Goal: Book appointment/travel/reservation

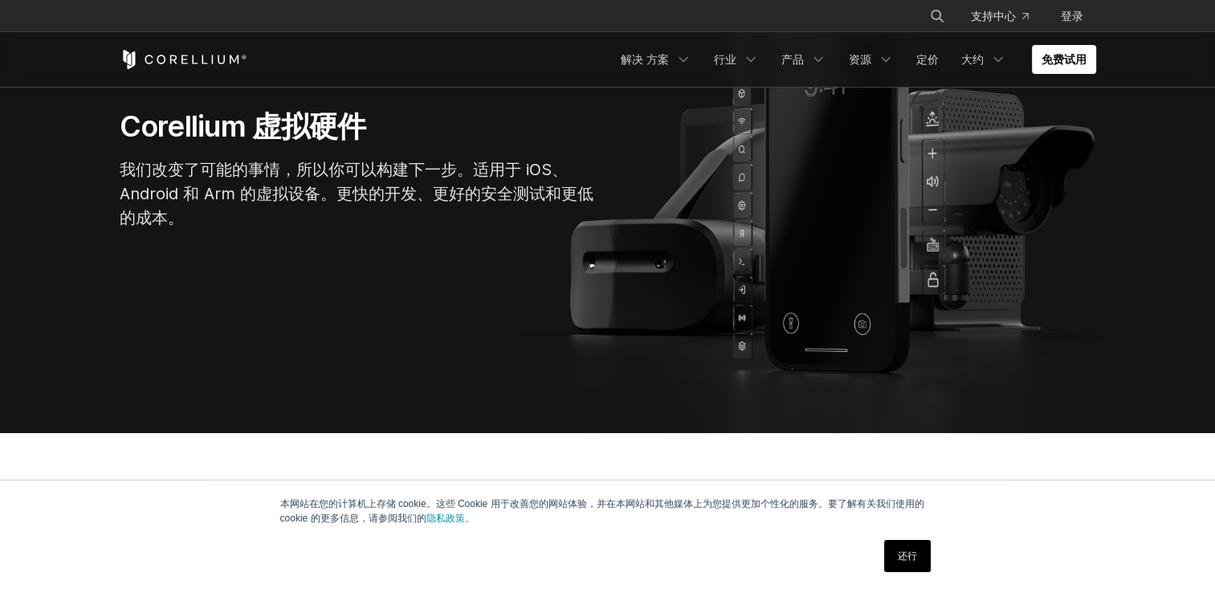
scroll to position [241, 0]
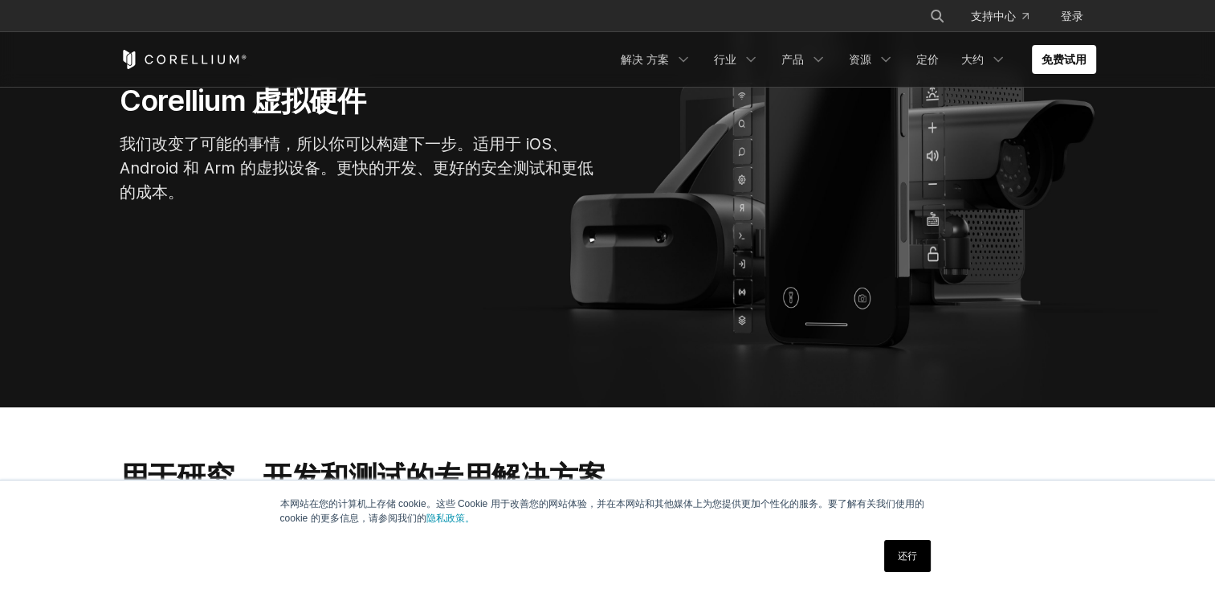
click at [921, 562] on link "还行" at bounding box center [907, 556] width 47 height 32
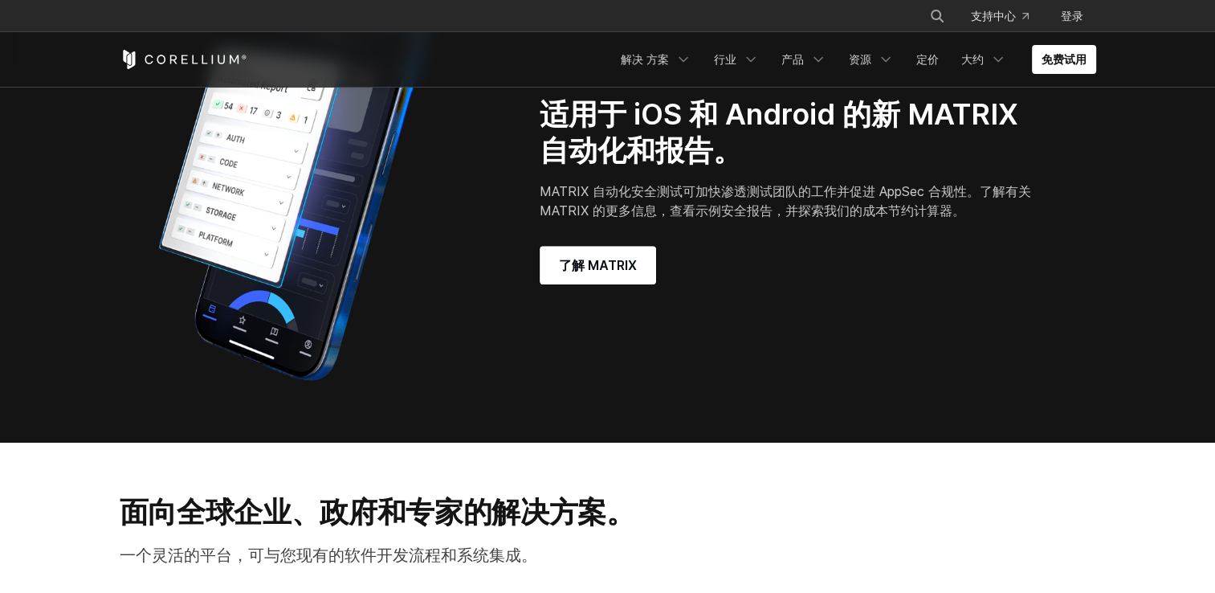
scroll to position [1285, 0]
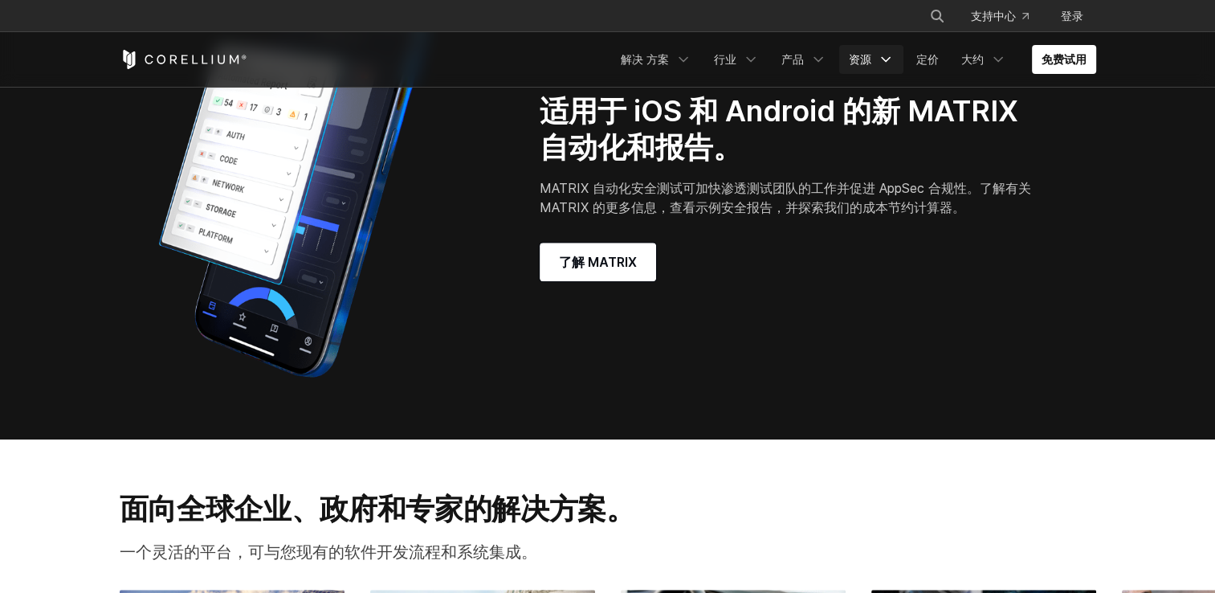
click at [872, 61] on link "资源" at bounding box center [871, 59] width 64 height 29
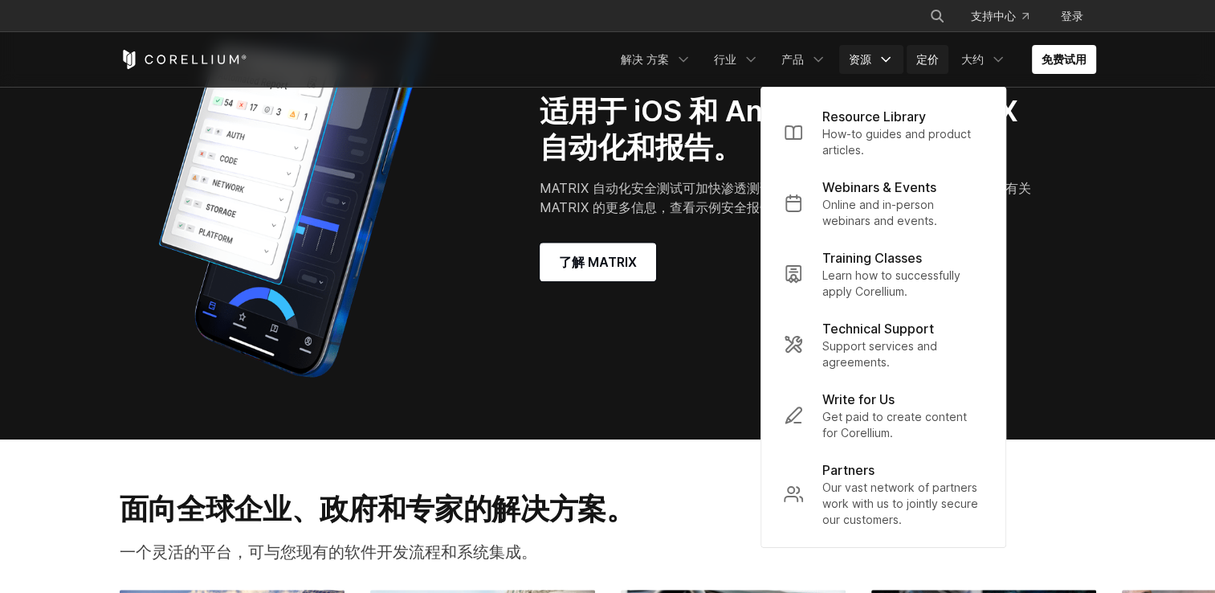
click at [919, 51] on link "定价" at bounding box center [928, 59] width 42 height 29
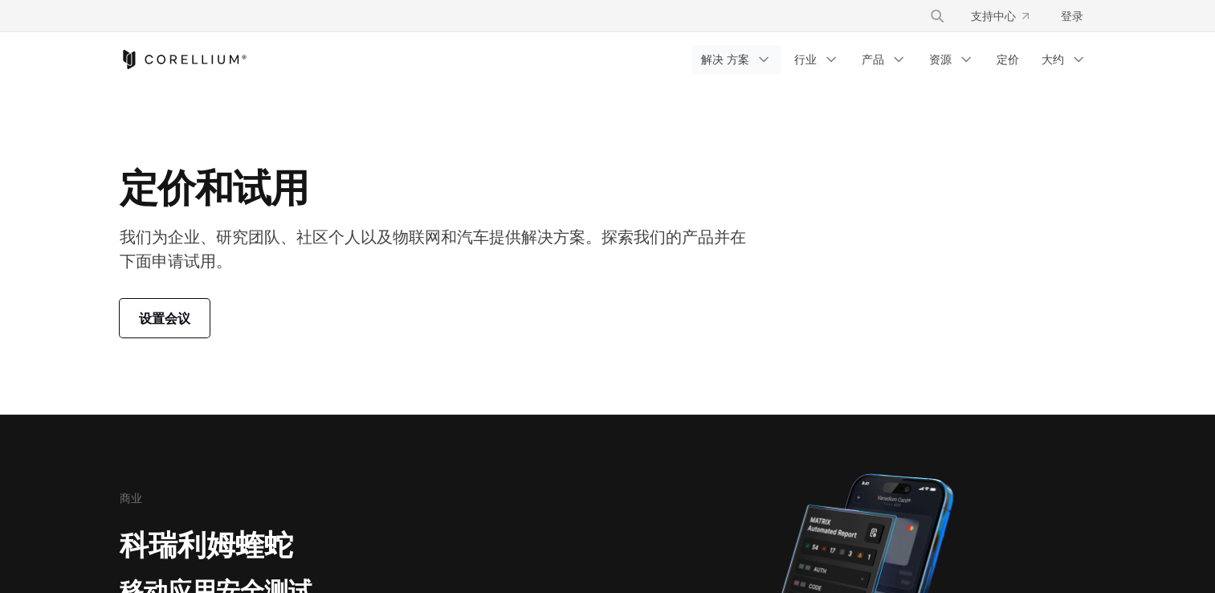
click at [736, 65] on font "解决 方案" at bounding box center [725, 59] width 48 height 16
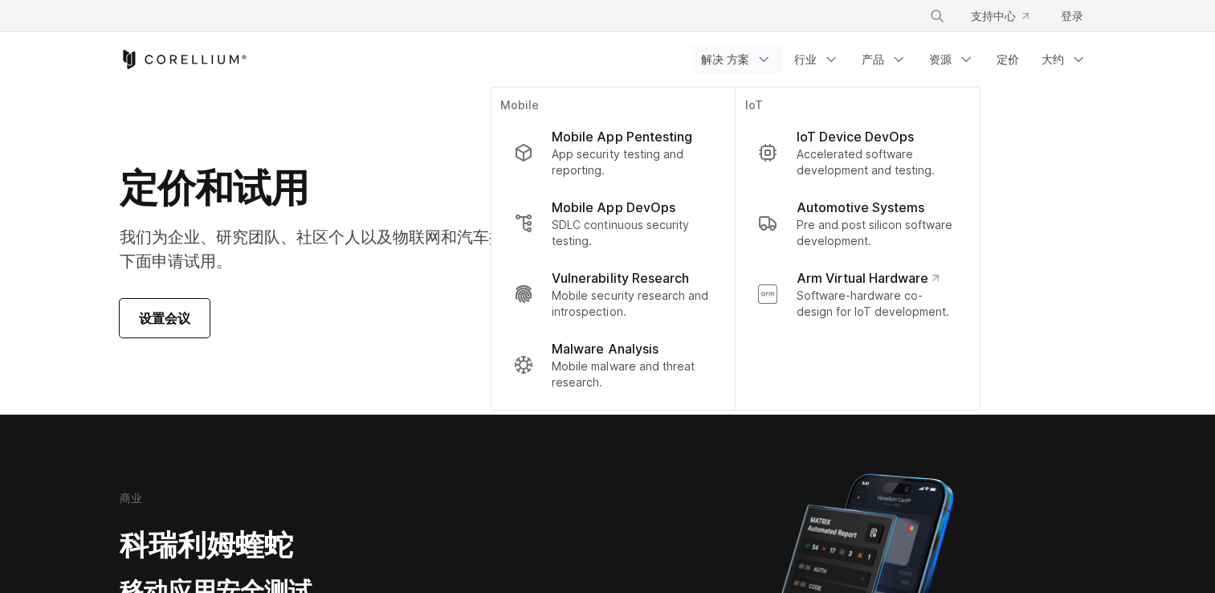
click at [1164, 147] on section "定价和试用 我们为企业、研究团队、社区个人以及物联网和汽车提供解决方案。探索我们的产品并在下面申请试用。 设置会议" at bounding box center [607, 251] width 1215 height 328
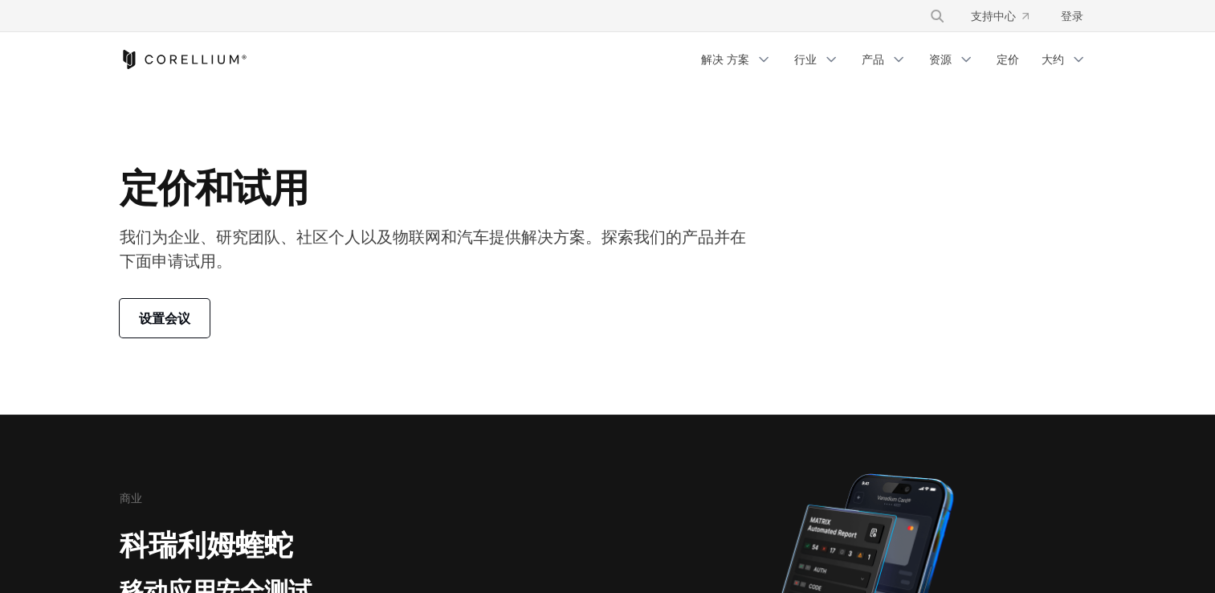
click at [193, 323] on link "设置会议" at bounding box center [165, 318] width 90 height 39
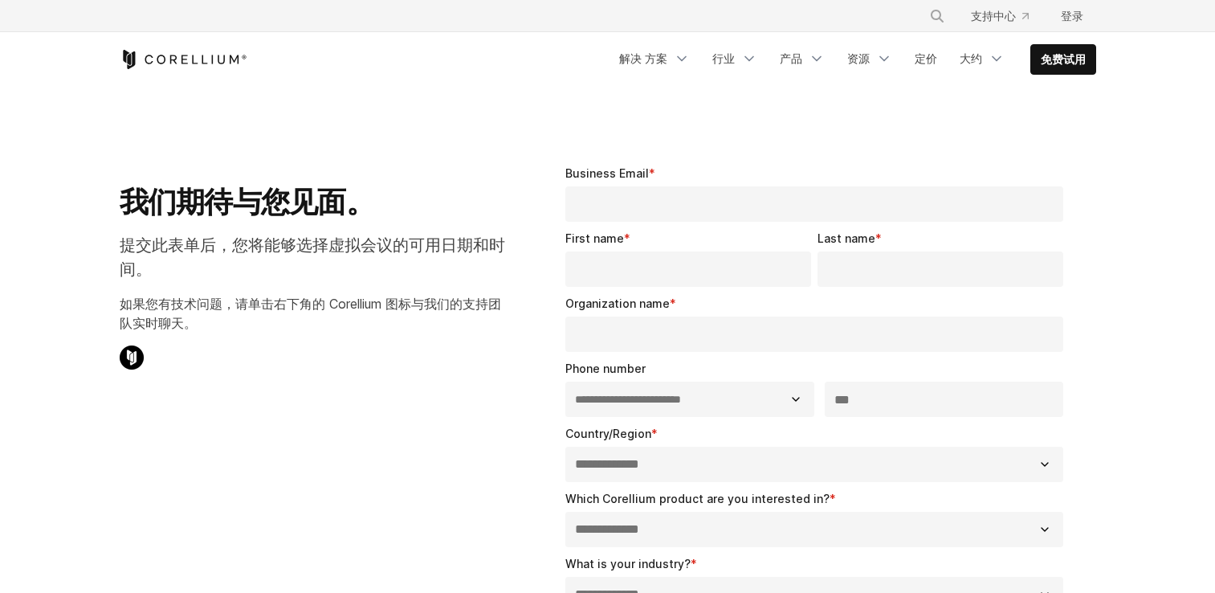
select select "**"
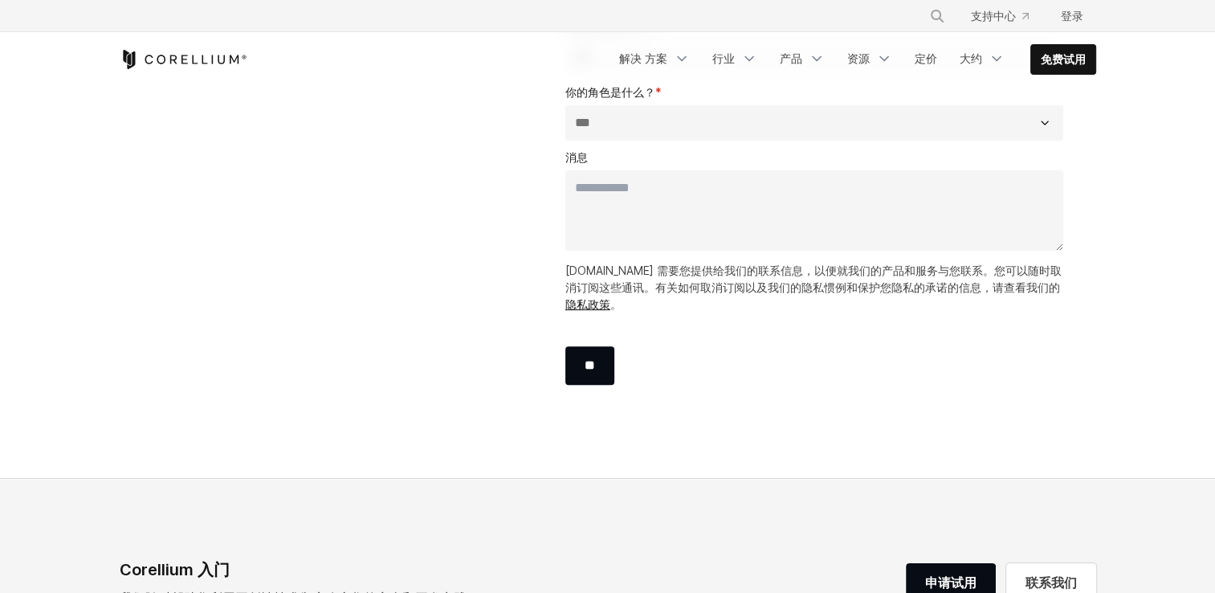
scroll to position [562, 0]
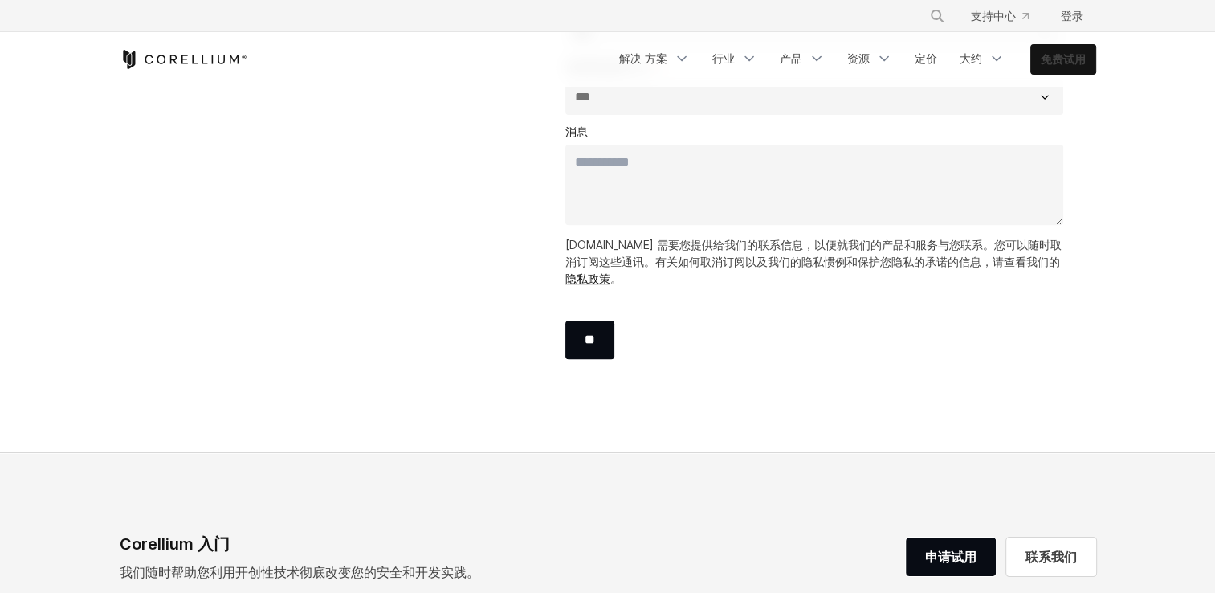
click at [1095, 56] on link "免费试用" at bounding box center [1063, 59] width 64 height 29
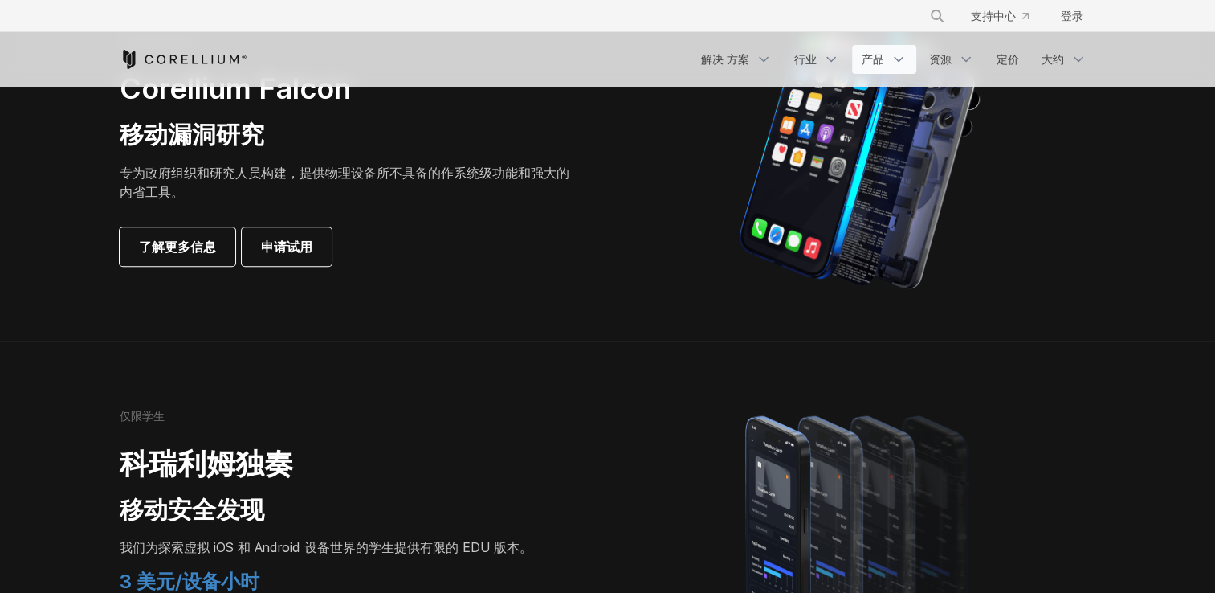
scroll to position [884, 0]
